Goal: Find specific page/section

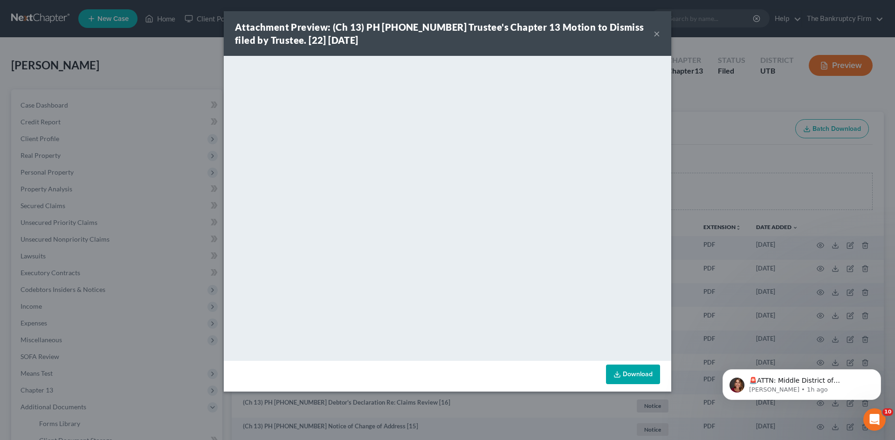
click at [658, 33] on button "×" at bounding box center [656, 33] width 7 height 11
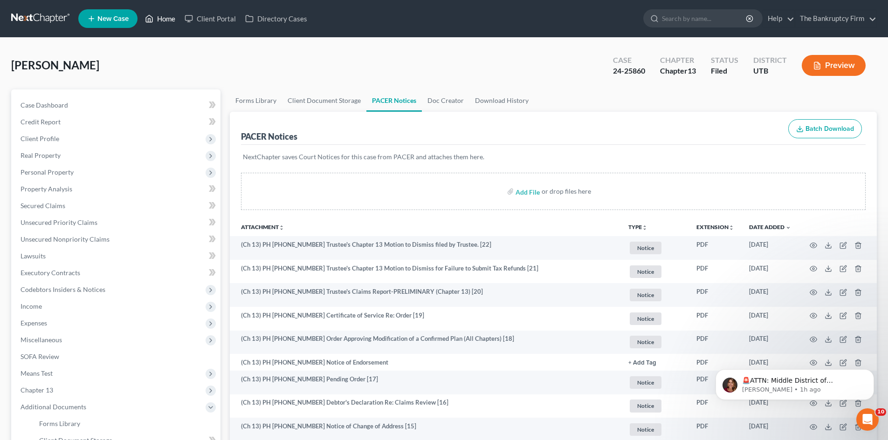
click at [161, 21] on link "Home" at bounding box center [160, 18] width 40 height 17
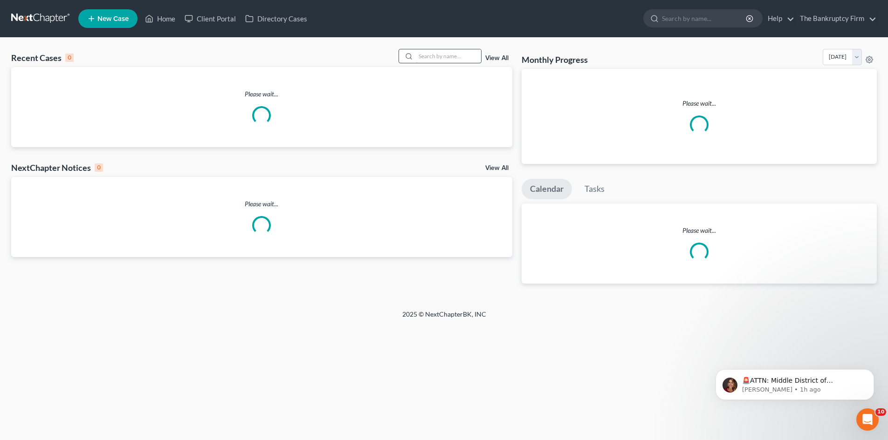
click at [426, 58] on input "search" at bounding box center [448, 56] width 65 height 14
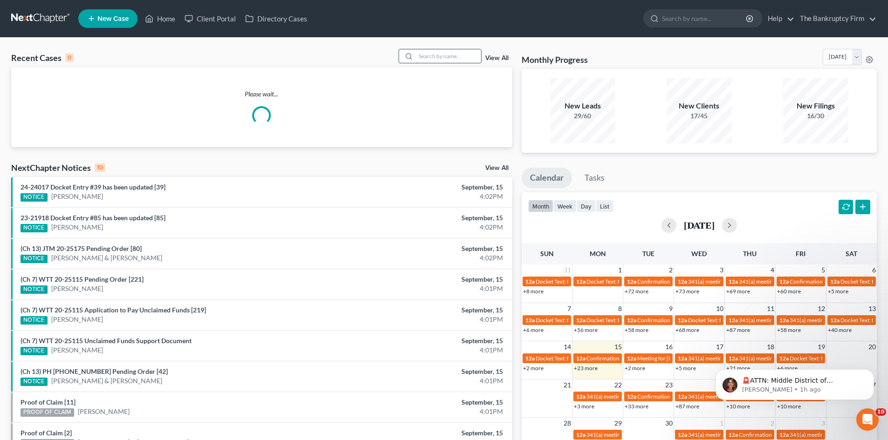
paste input "[PERSON_NAME]"
type input "[PERSON_NAME]"
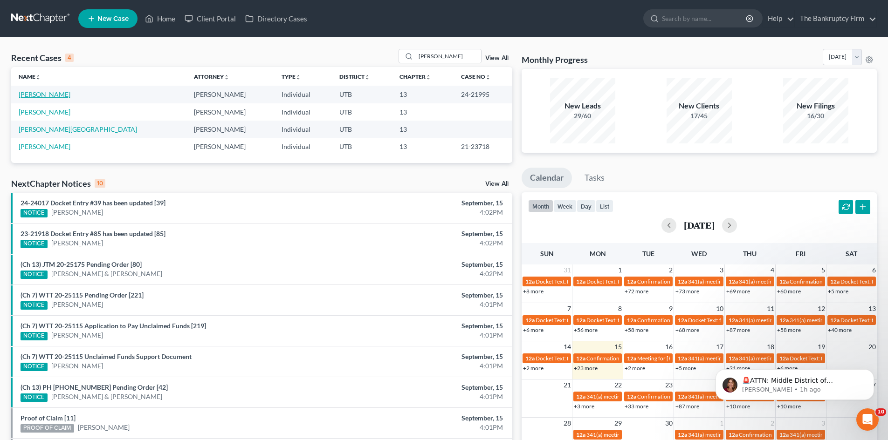
click at [28, 93] on link "[PERSON_NAME]" at bounding box center [45, 94] width 52 height 8
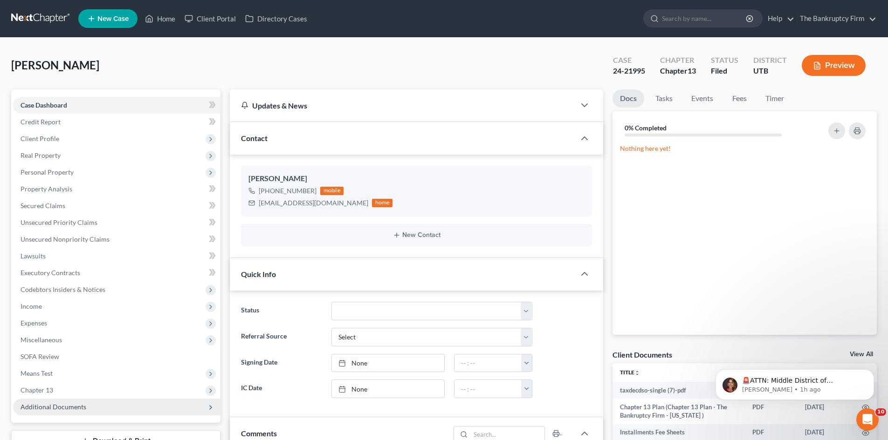
click at [58, 409] on span "Additional Documents" at bounding box center [54, 407] width 66 height 8
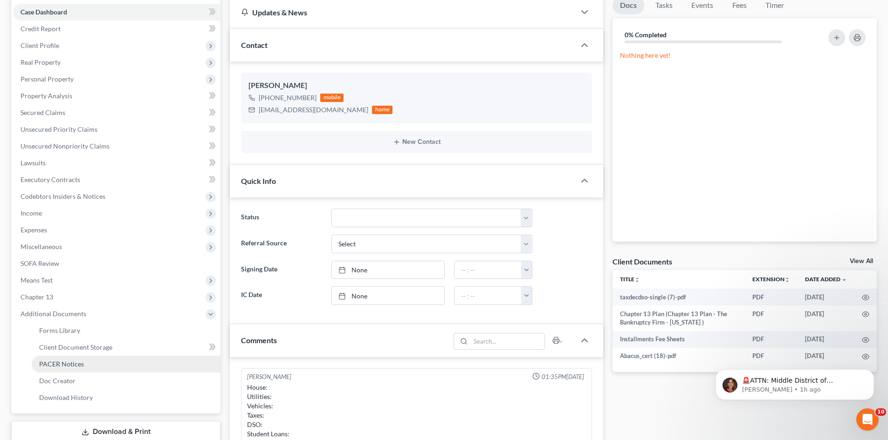
click at [78, 365] on span "PACER Notices" at bounding box center [61, 364] width 45 height 8
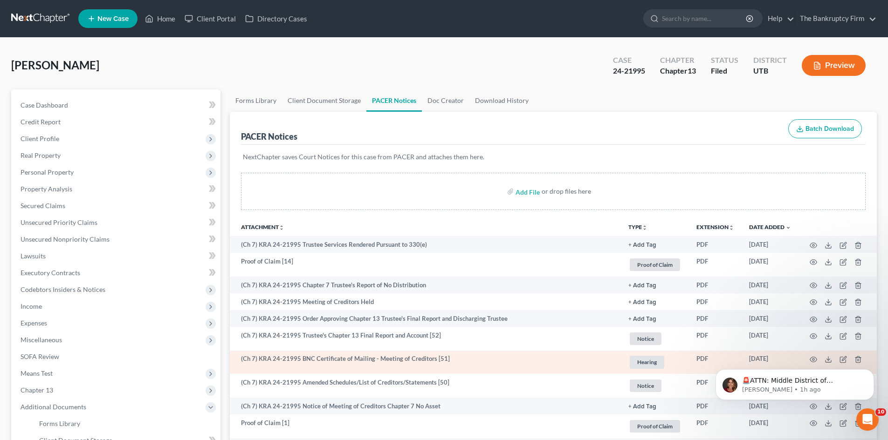
scroll to position [47, 0]
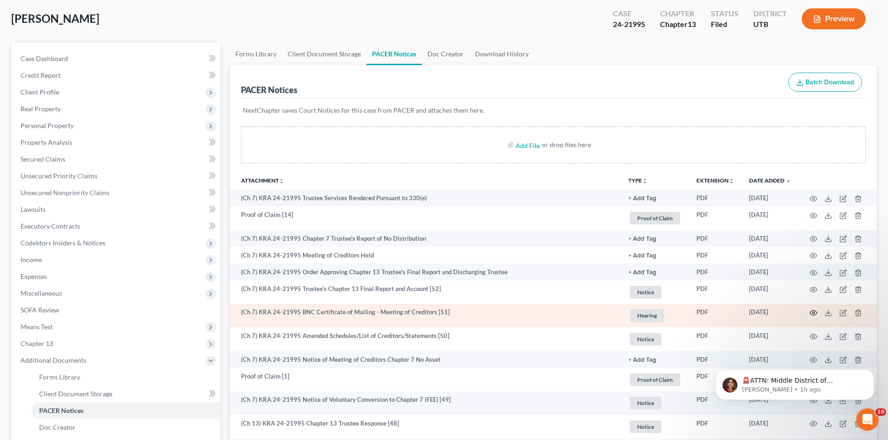
click at [812, 313] on circle "button" at bounding box center [813, 313] width 2 height 2
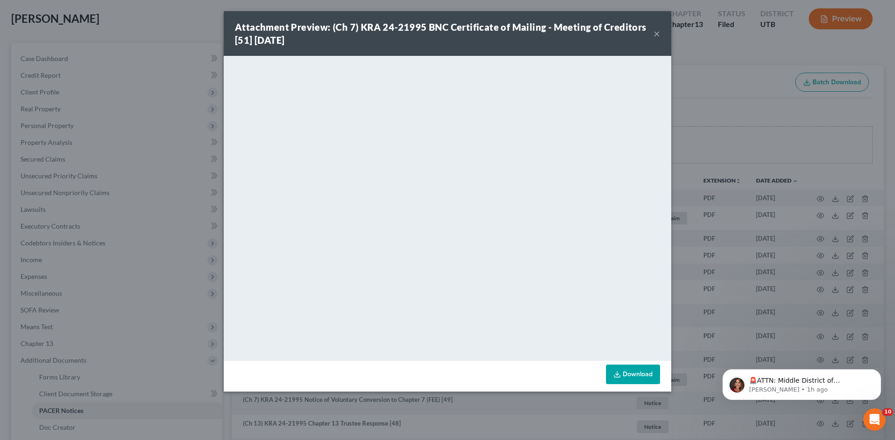
click at [656, 33] on button "×" at bounding box center [656, 33] width 7 height 11
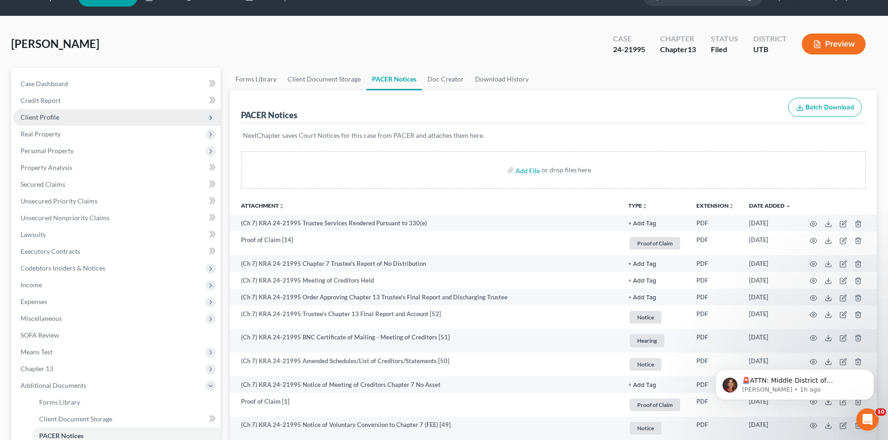
scroll to position [0, 0]
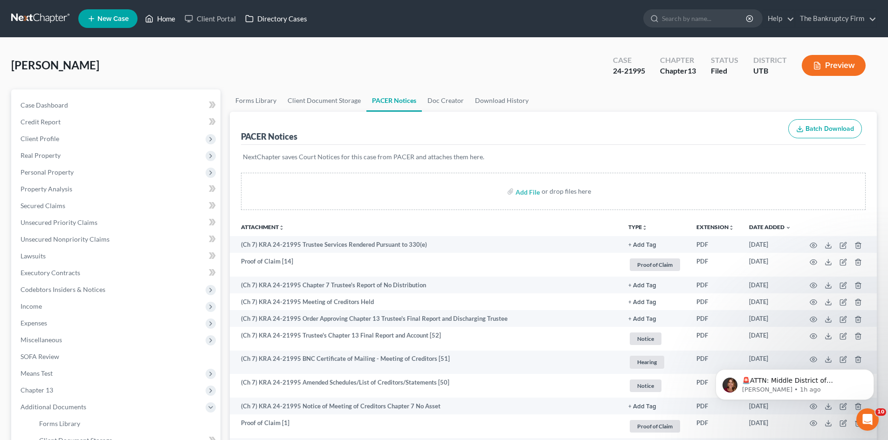
click at [167, 14] on link "Home" at bounding box center [160, 18] width 40 height 17
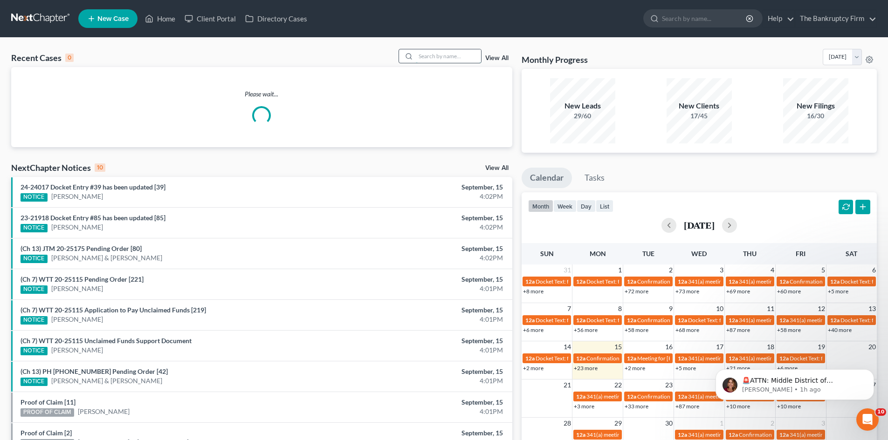
click at [423, 59] on input "search" at bounding box center [448, 56] width 65 height 14
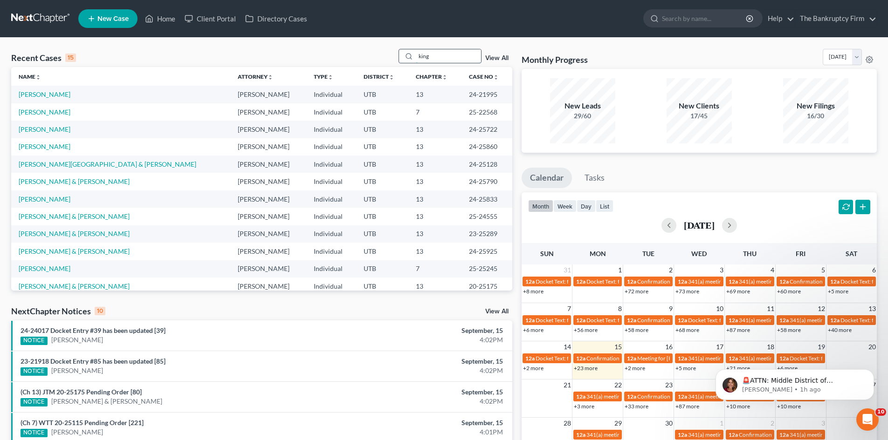
type input "king"
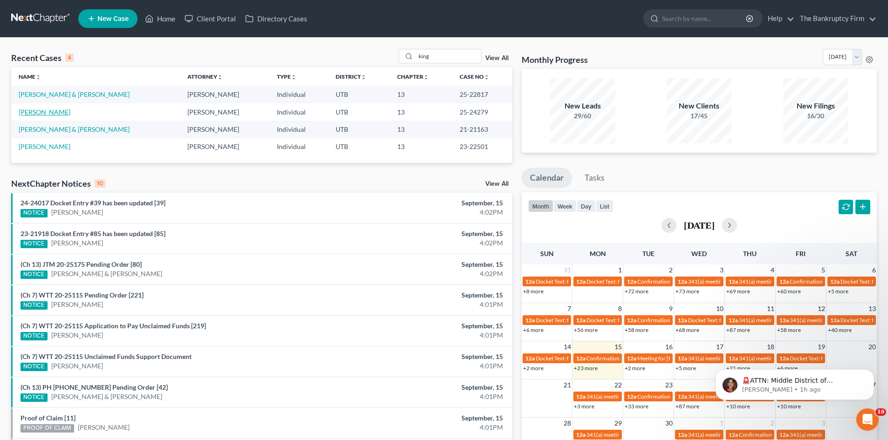
click at [31, 115] on link "[PERSON_NAME]" at bounding box center [45, 112] width 52 height 8
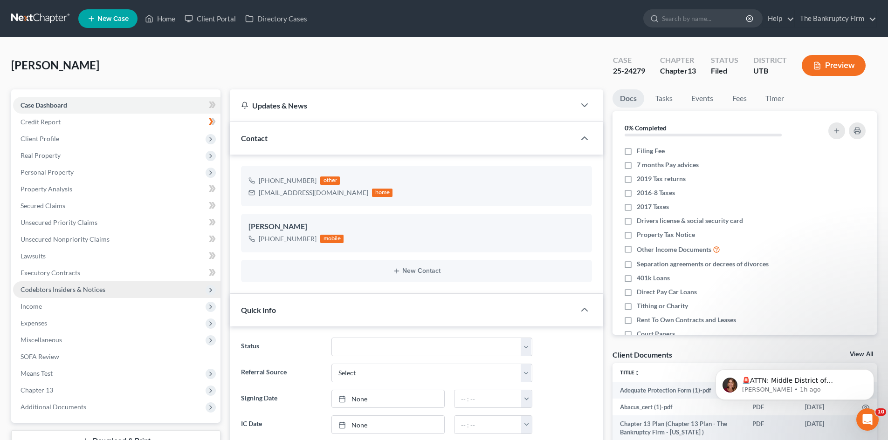
scroll to position [89, 0]
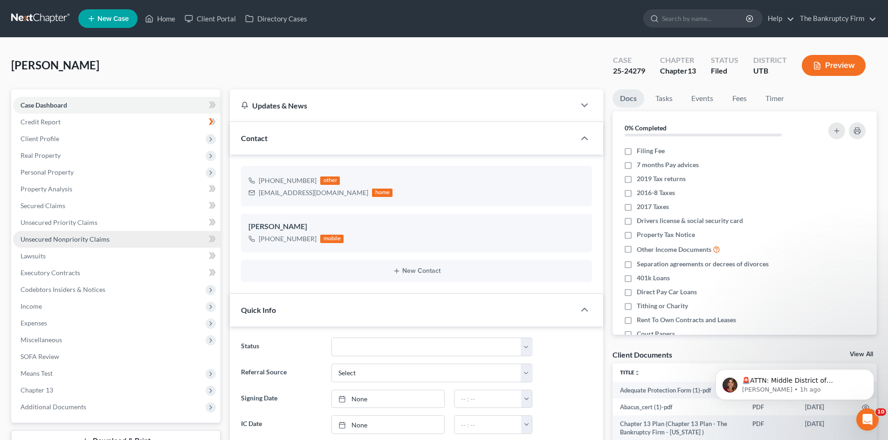
click at [41, 239] on span "Unsecured Nonpriority Claims" at bounding box center [65, 239] width 89 height 8
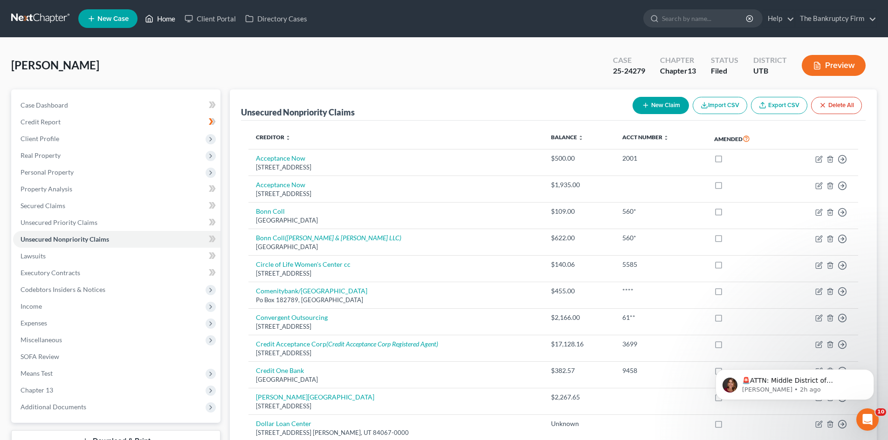
drag, startPoint x: 163, startPoint y: 17, endPoint x: 251, endPoint y: 6, distance: 88.7
click at [163, 17] on link "Home" at bounding box center [160, 18] width 40 height 17
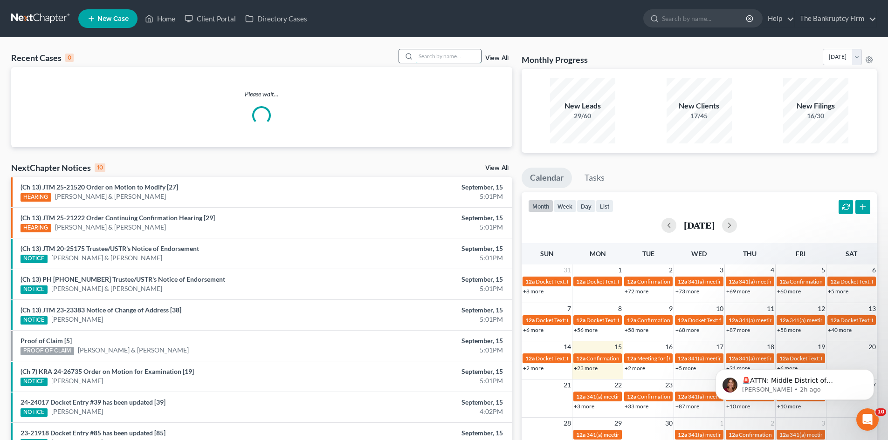
click at [441, 55] on input "search" at bounding box center [448, 56] width 65 height 14
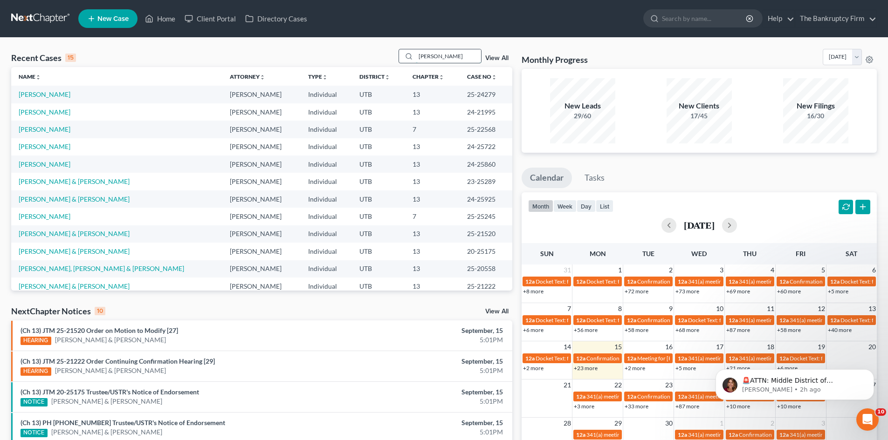
type input "[PERSON_NAME]"
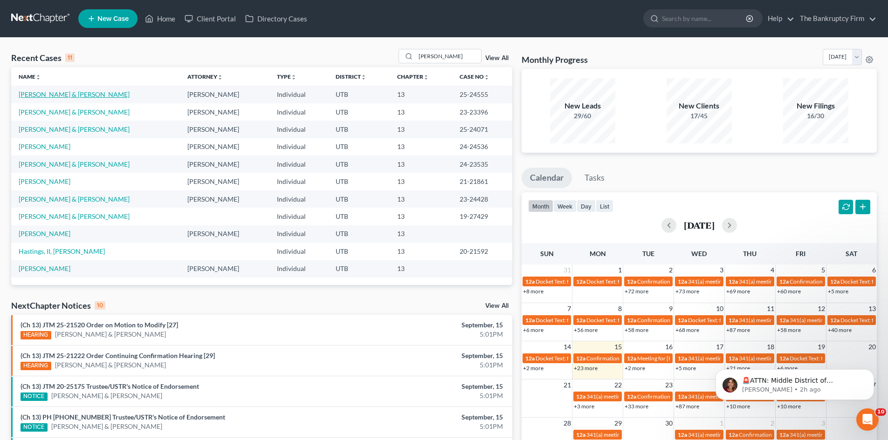
click at [53, 94] on link "[PERSON_NAME] & [PERSON_NAME]" at bounding box center [74, 94] width 111 height 8
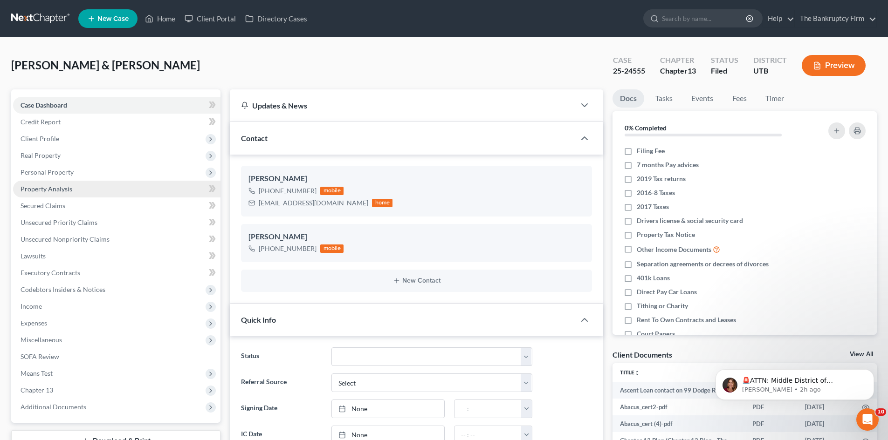
scroll to position [8, 0]
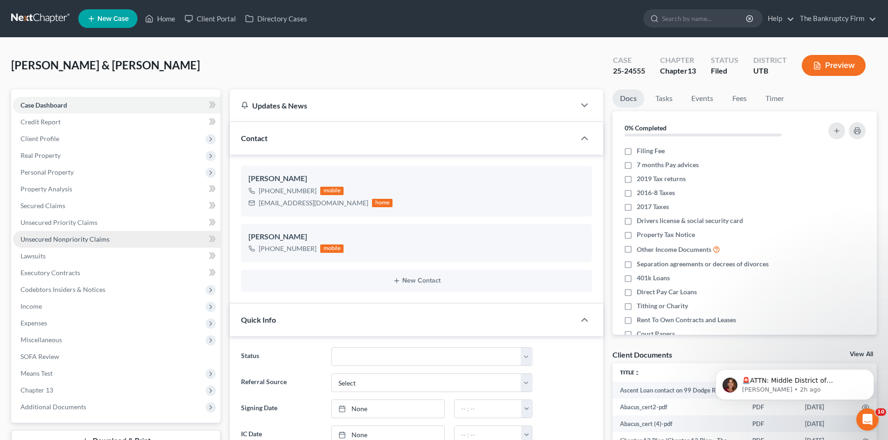
click at [42, 241] on span "Unsecured Nonpriority Claims" at bounding box center [65, 239] width 89 height 8
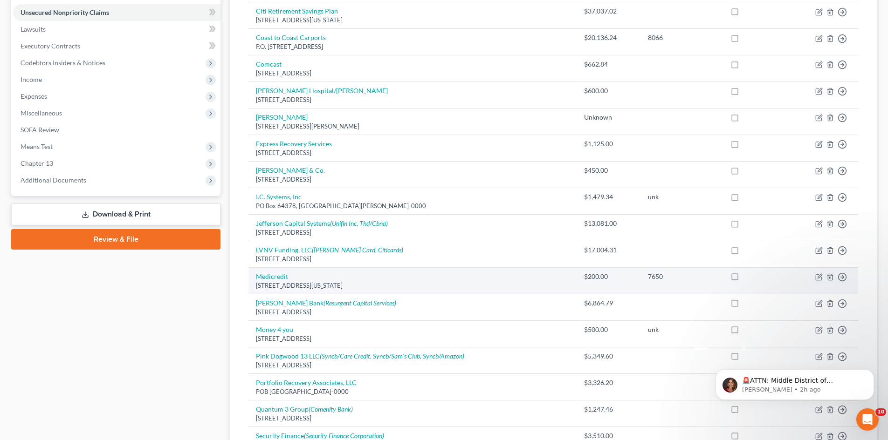
scroll to position [233, 0]
